Goal: Transaction & Acquisition: Download file/media

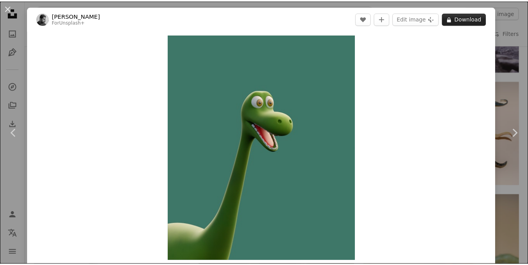
scroll to position [782, 0]
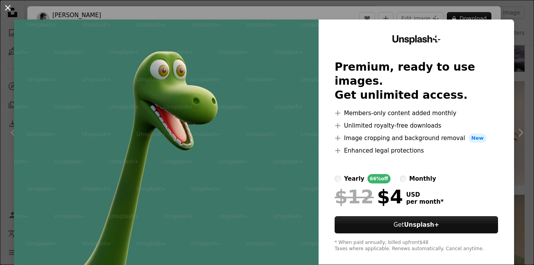
click at [10, 5] on button "An X shape" at bounding box center [7, 7] width 9 height 9
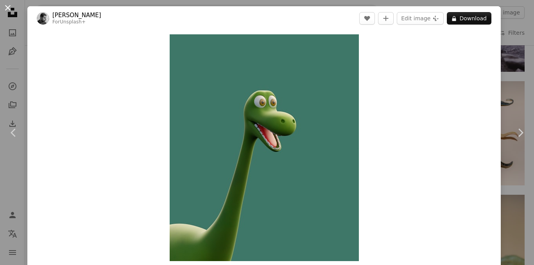
click at [5, 7] on button "An X shape" at bounding box center [7, 7] width 9 height 9
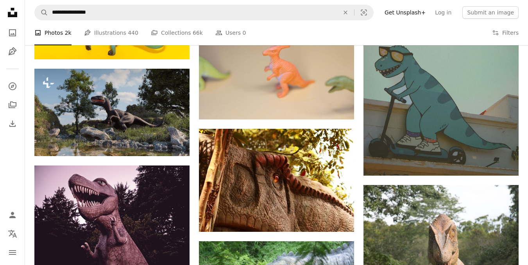
scroll to position [912, 0]
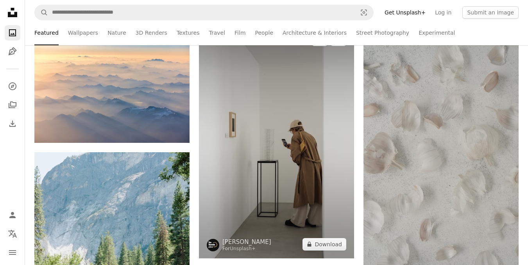
scroll to position [652, 0]
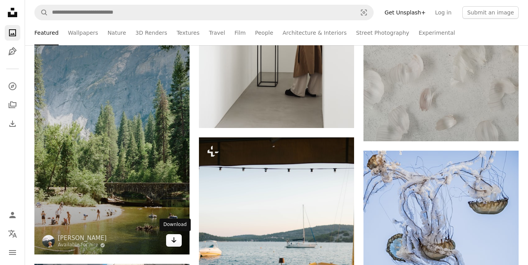
click at [172, 239] on icon "Arrow pointing down" at bounding box center [174, 240] width 6 height 9
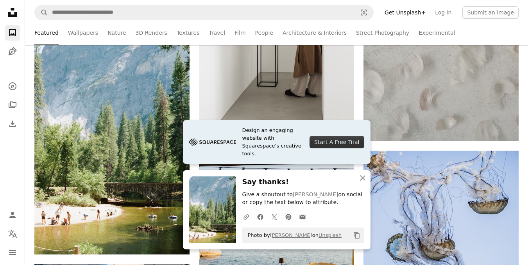
scroll to position [782, 0]
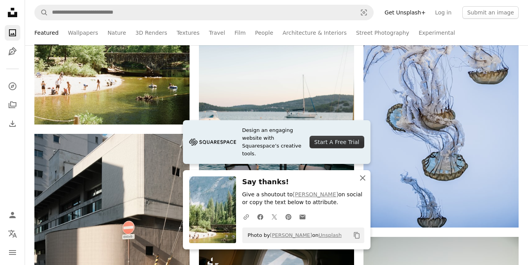
click at [365, 174] on icon "An X shape" at bounding box center [362, 178] width 9 height 9
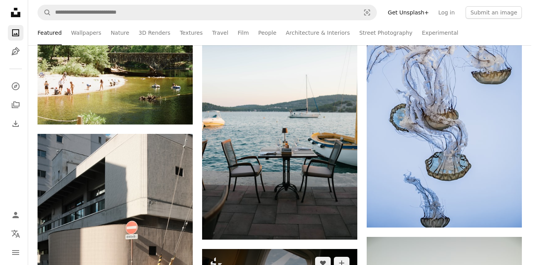
scroll to position [912, 0]
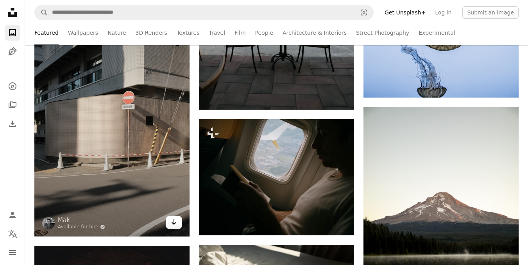
click at [177, 222] on icon "Arrow pointing down" at bounding box center [174, 222] width 6 height 9
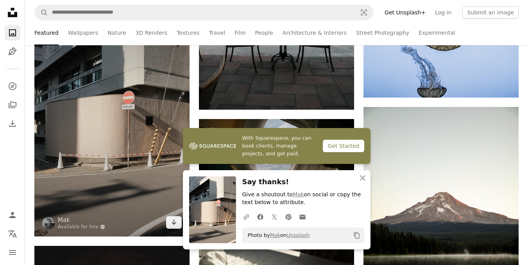
click at [154, 117] on img at bounding box center [111, 120] width 155 height 233
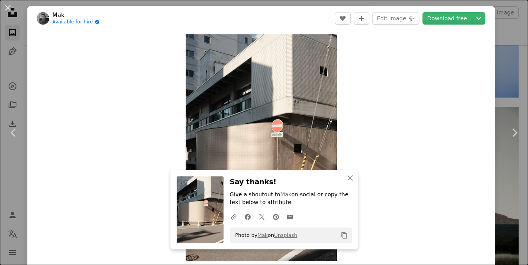
click at [141, 117] on div "Zoom in" at bounding box center [261, 147] width 468 height 235
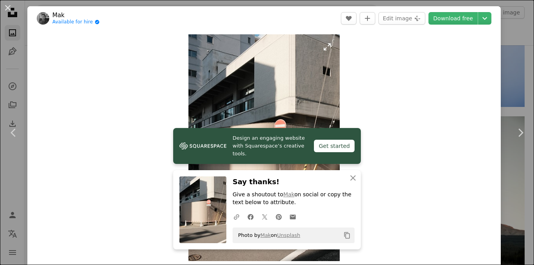
click at [294, 78] on img "Zoom in on this image" at bounding box center [263, 147] width 151 height 227
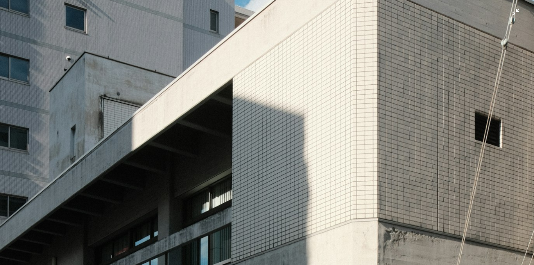
scroll to position [260, 0]
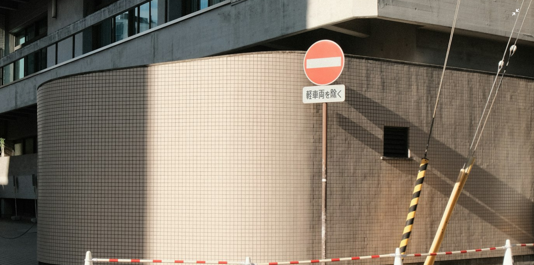
click at [296, 128] on img "Zoom out on this image" at bounding box center [267, 141] width 535 height 802
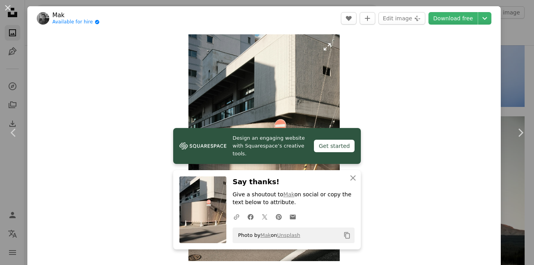
click at [312, 107] on img "Zoom in on this image" at bounding box center [263, 147] width 151 height 227
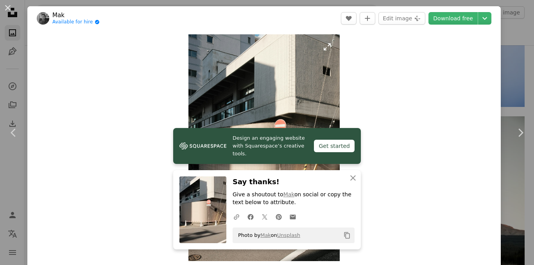
click at [320, 90] on img "Zoom in on this image" at bounding box center [263, 147] width 151 height 227
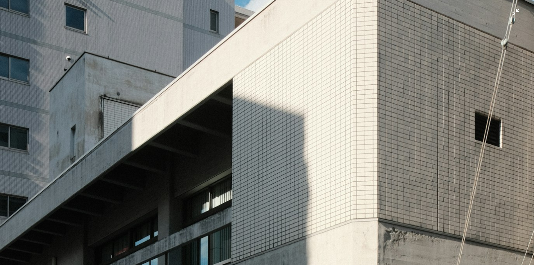
scroll to position [260, 0]
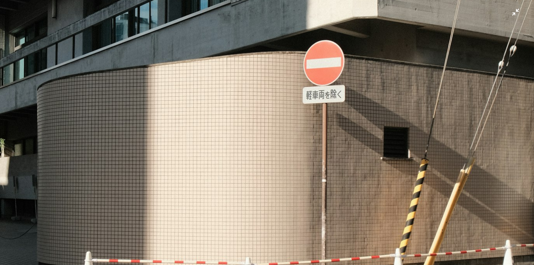
drag, startPoint x: 328, startPoint y: 153, endPoint x: 266, endPoint y: 156, distance: 62.3
click at [266, 156] on img "Zoom out on this image" at bounding box center [267, 141] width 535 height 802
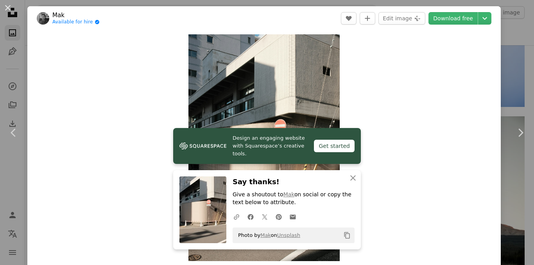
click at [364, 114] on div "Zoom in" at bounding box center [263, 147] width 473 height 235
click at [352, 179] on icon "An X shape" at bounding box center [352, 178] width 9 height 9
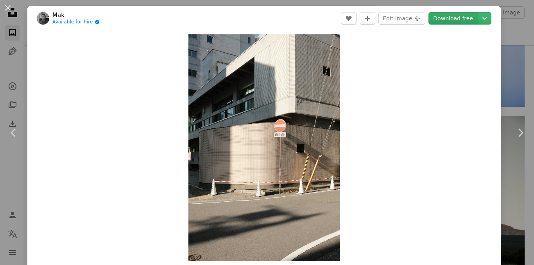
click at [455, 19] on link "Download free" at bounding box center [453, 18] width 49 height 13
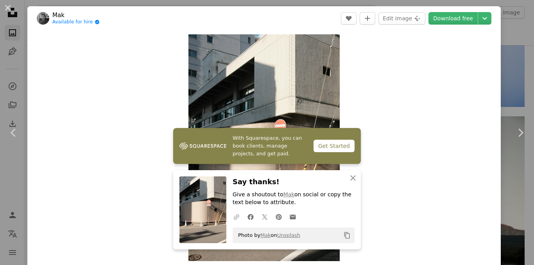
click at [234, 215] on icon "A URL sharing icon (chains)" at bounding box center [236, 217] width 7 height 7
click at [234, 216] on icon "A URL sharing icon (chains)" at bounding box center [236, 217] width 7 height 7
click at [355, 180] on icon "An X shape" at bounding box center [352, 178] width 9 height 9
